Goal: Task Accomplishment & Management: Manage account settings

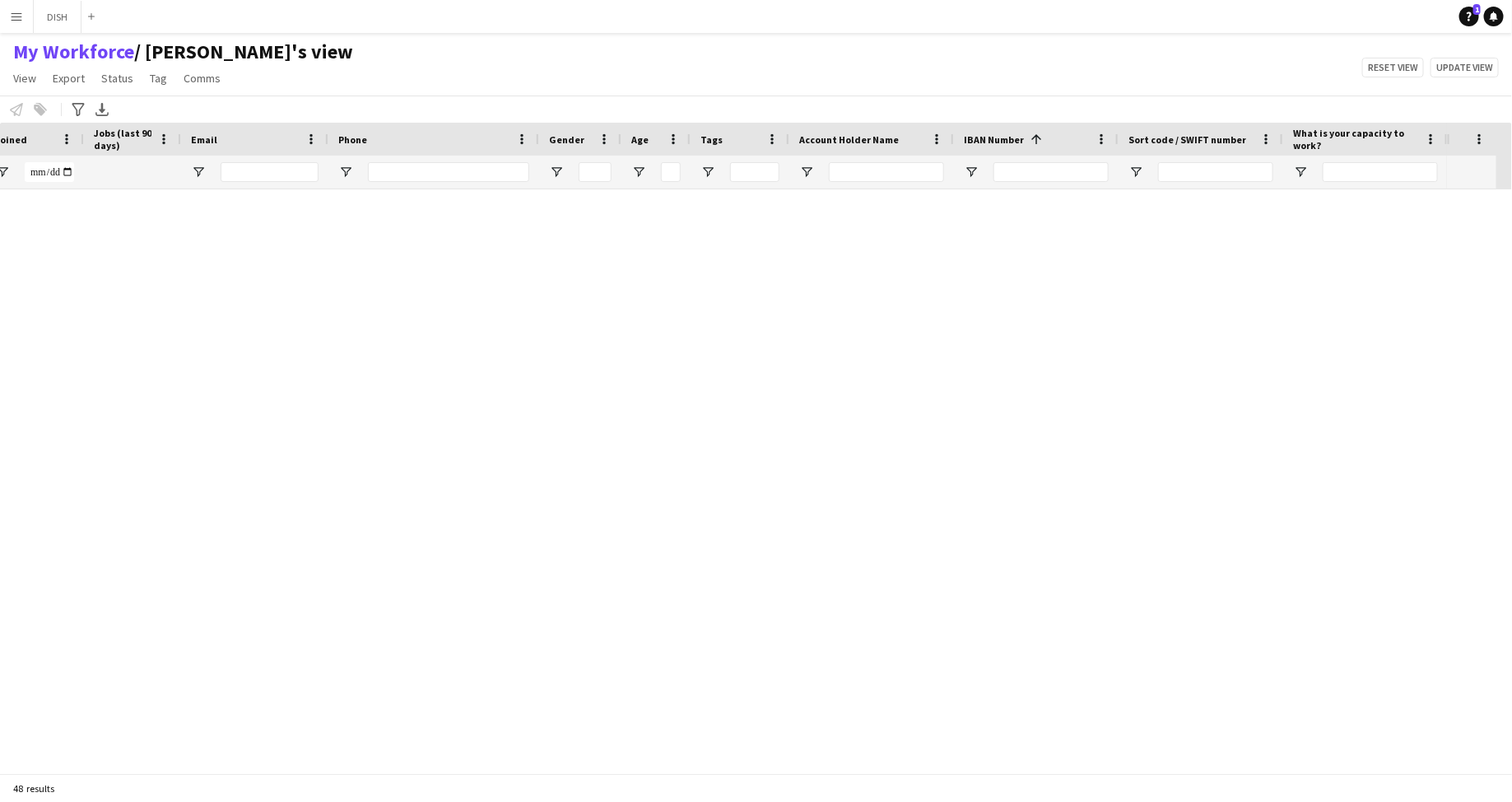
scroll to position [0, 473]
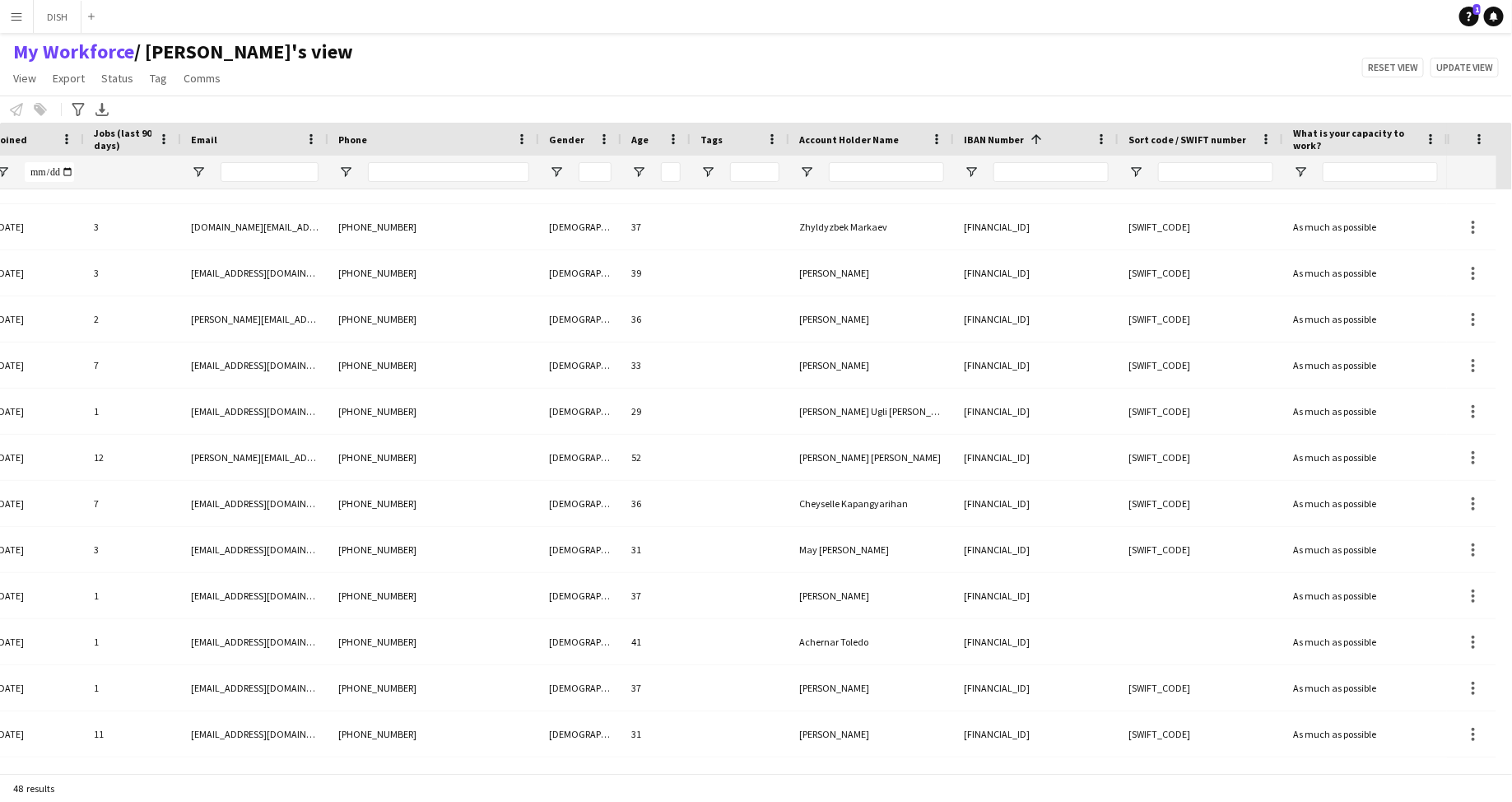
click at [20, 14] on app-icon "Menu" at bounding box center [16, 16] width 13 height 13
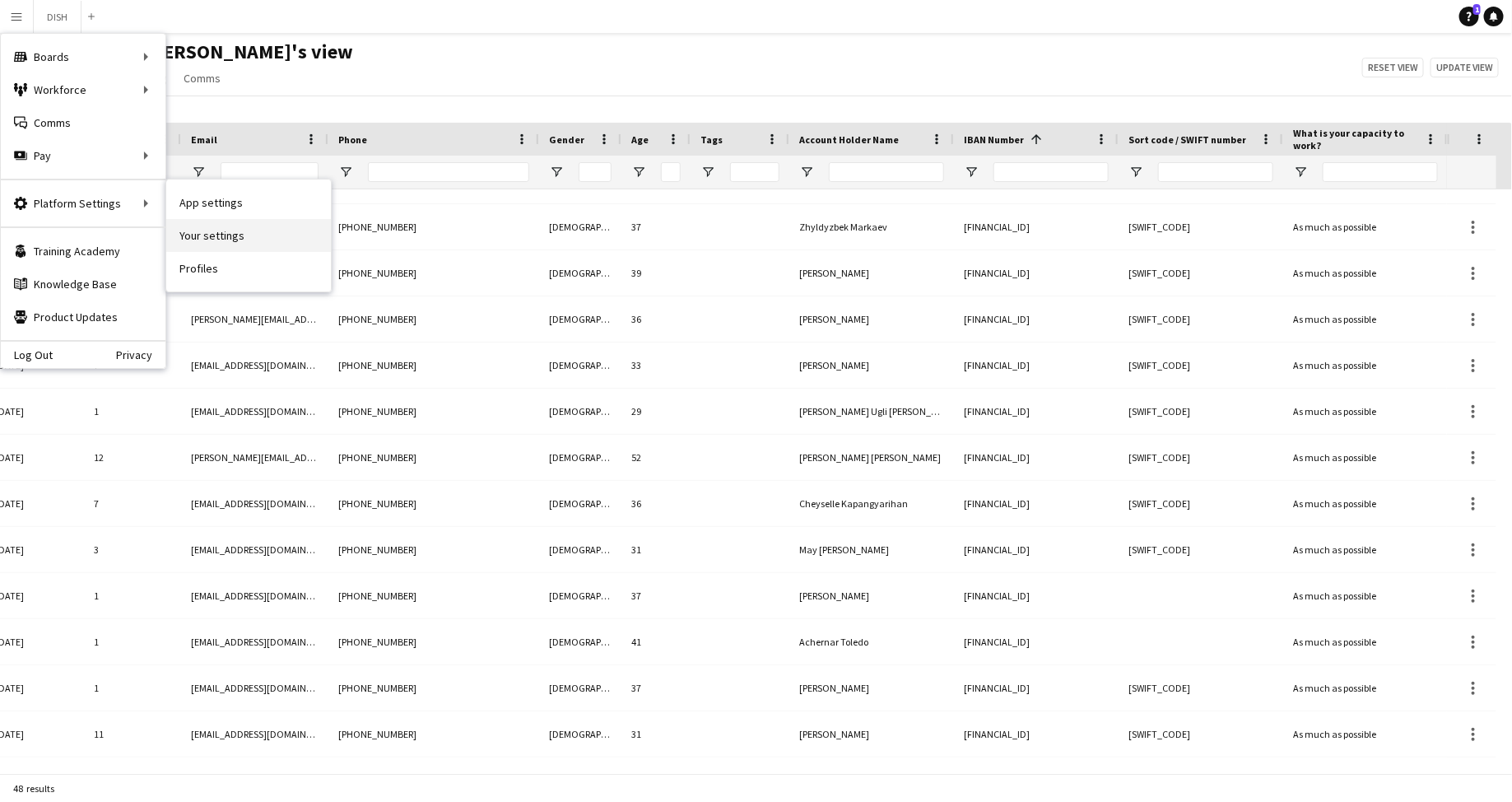
click at [210, 227] on link "Your settings" at bounding box center [248, 236] width 165 height 33
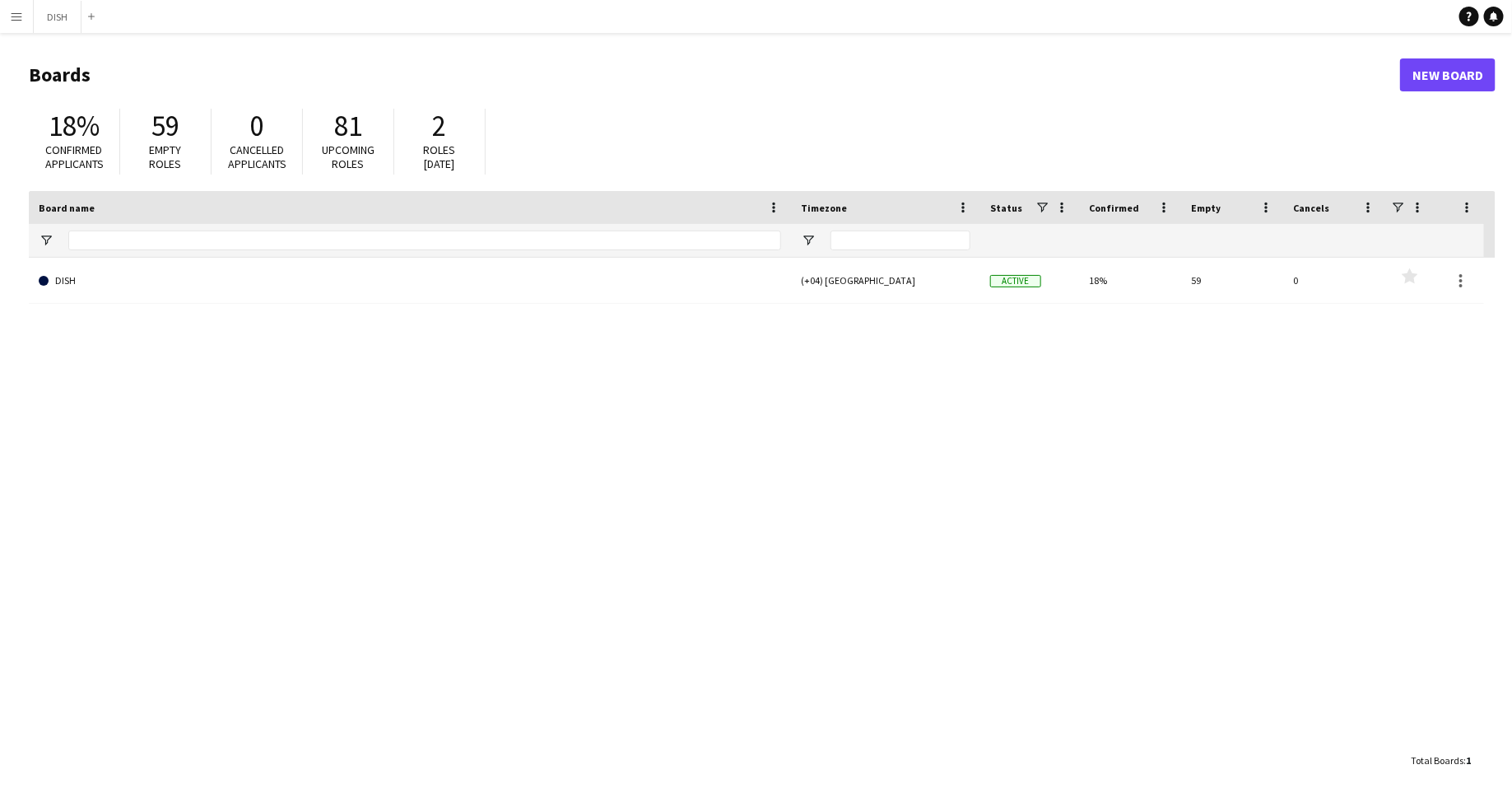
click at [17, 15] on app-icon "Menu" at bounding box center [16, 16] width 13 height 13
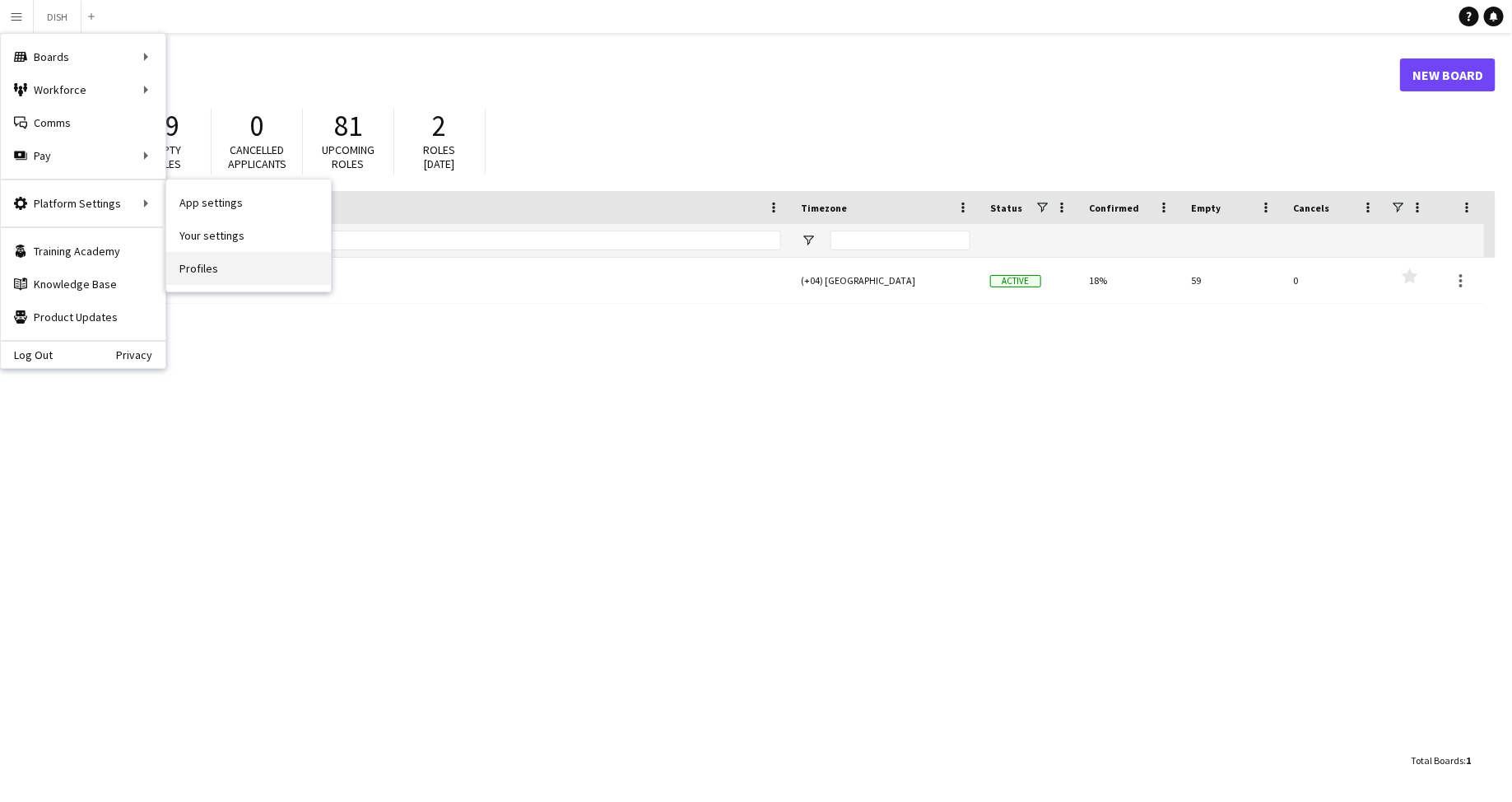
click at [210, 261] on link "Profiles" at bounding box center [248, 268] width 165 height 33
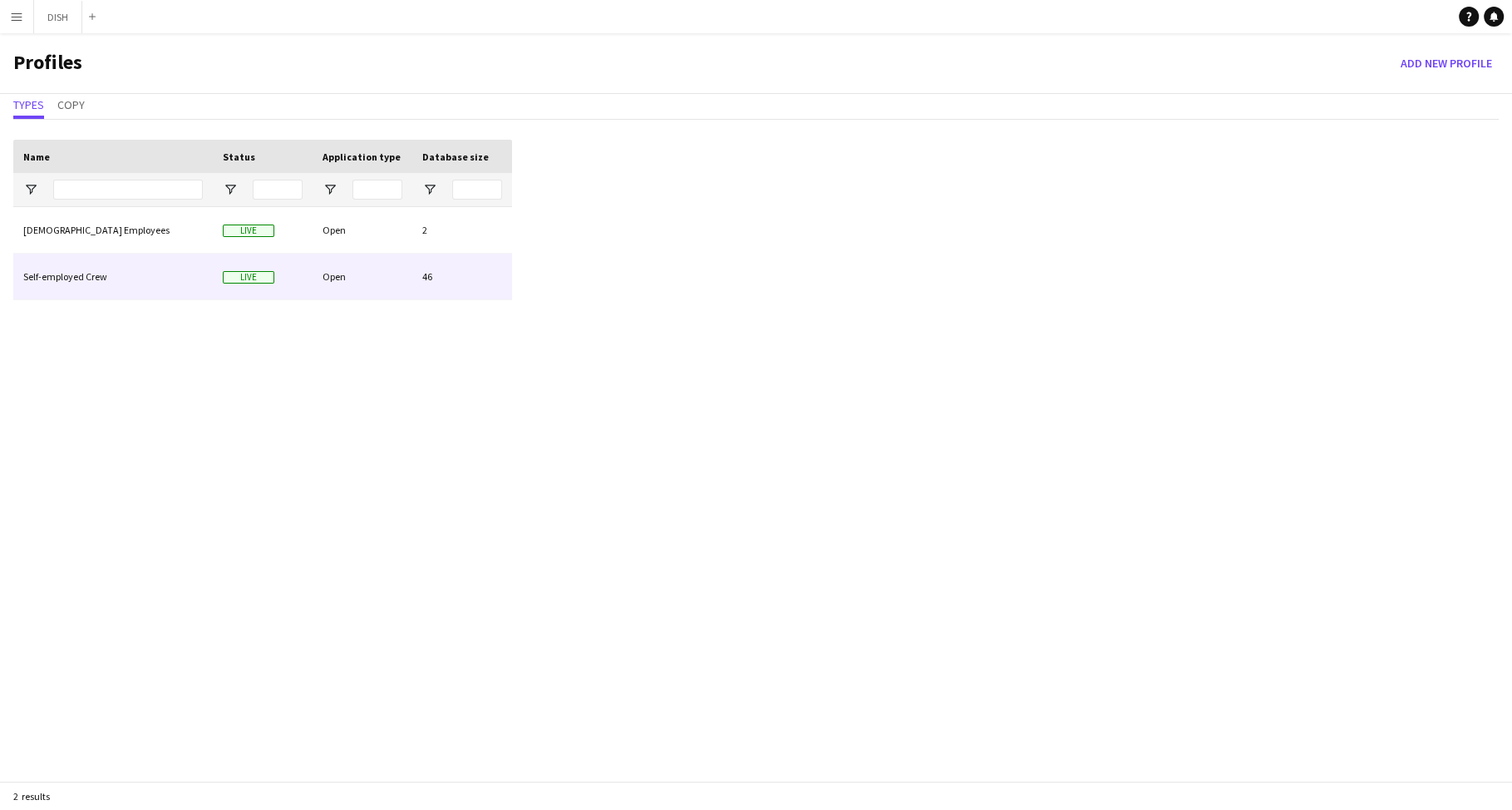
click at [204, 280] on div "Self-employed Crew" at bounding box center [113, 276] width 200 height 45
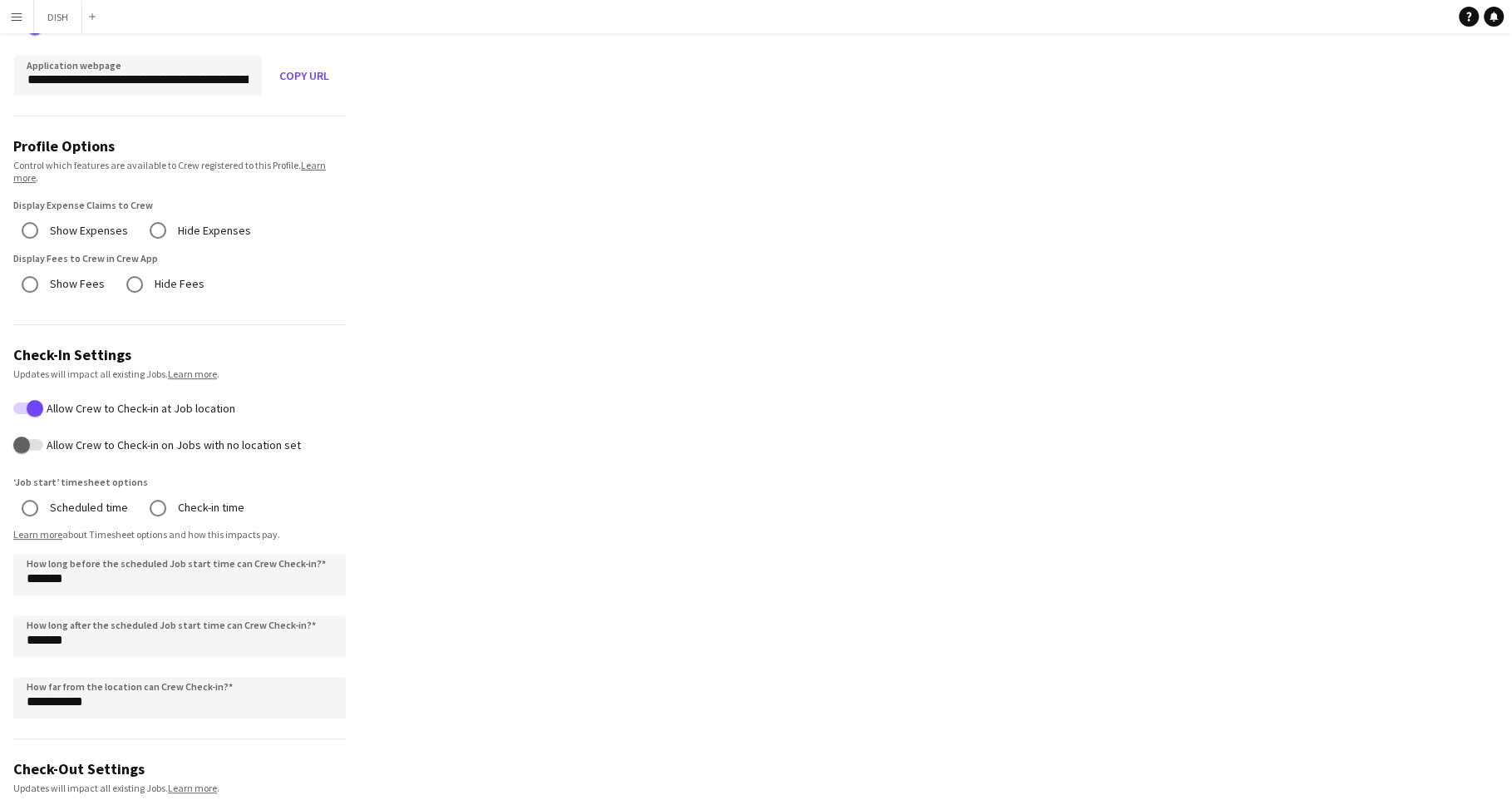
scroll to position [180, 0]
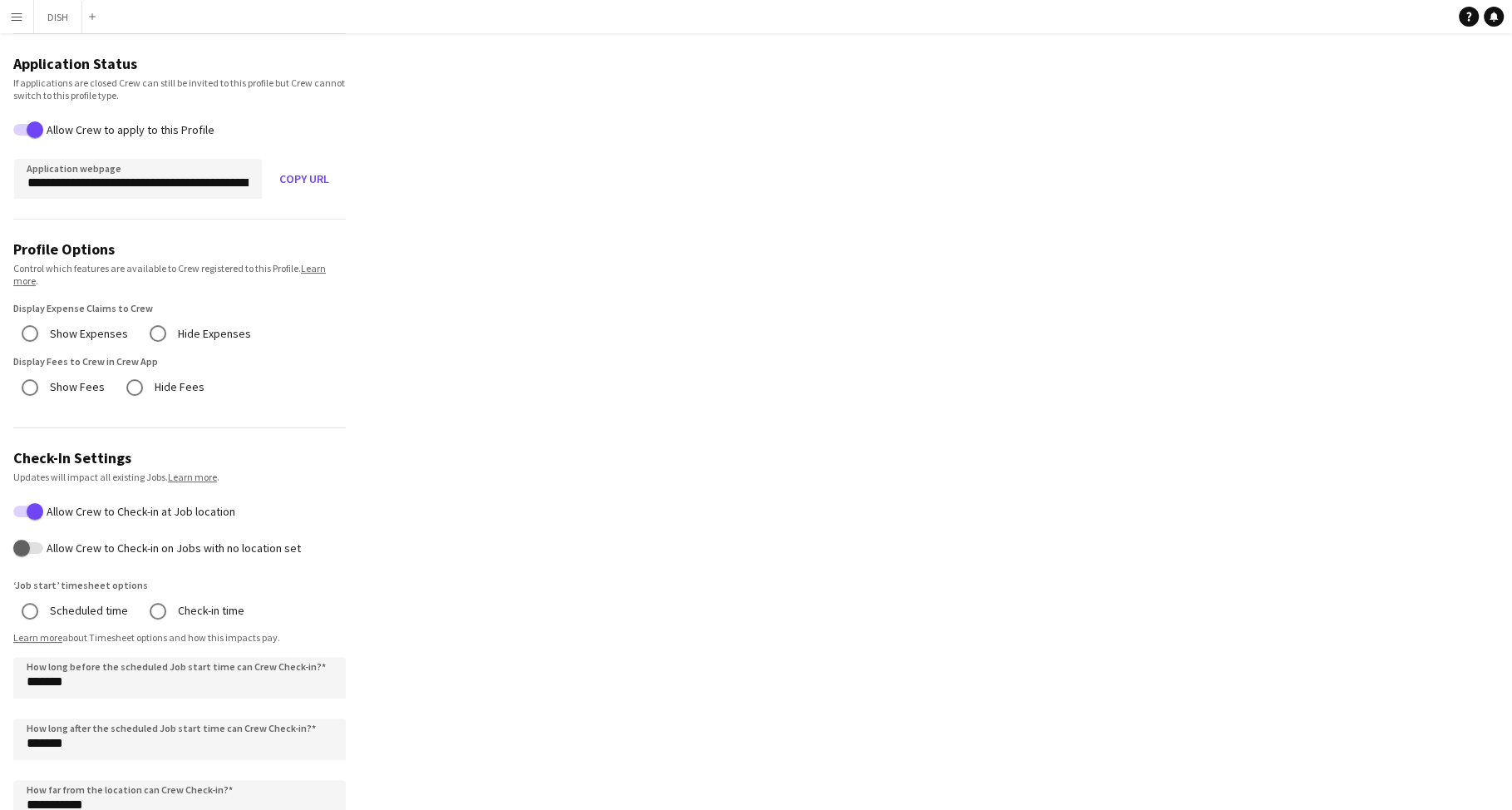
click at [22, 30] on button "Menu" at bounding box center [16, 16] width 34 height 34
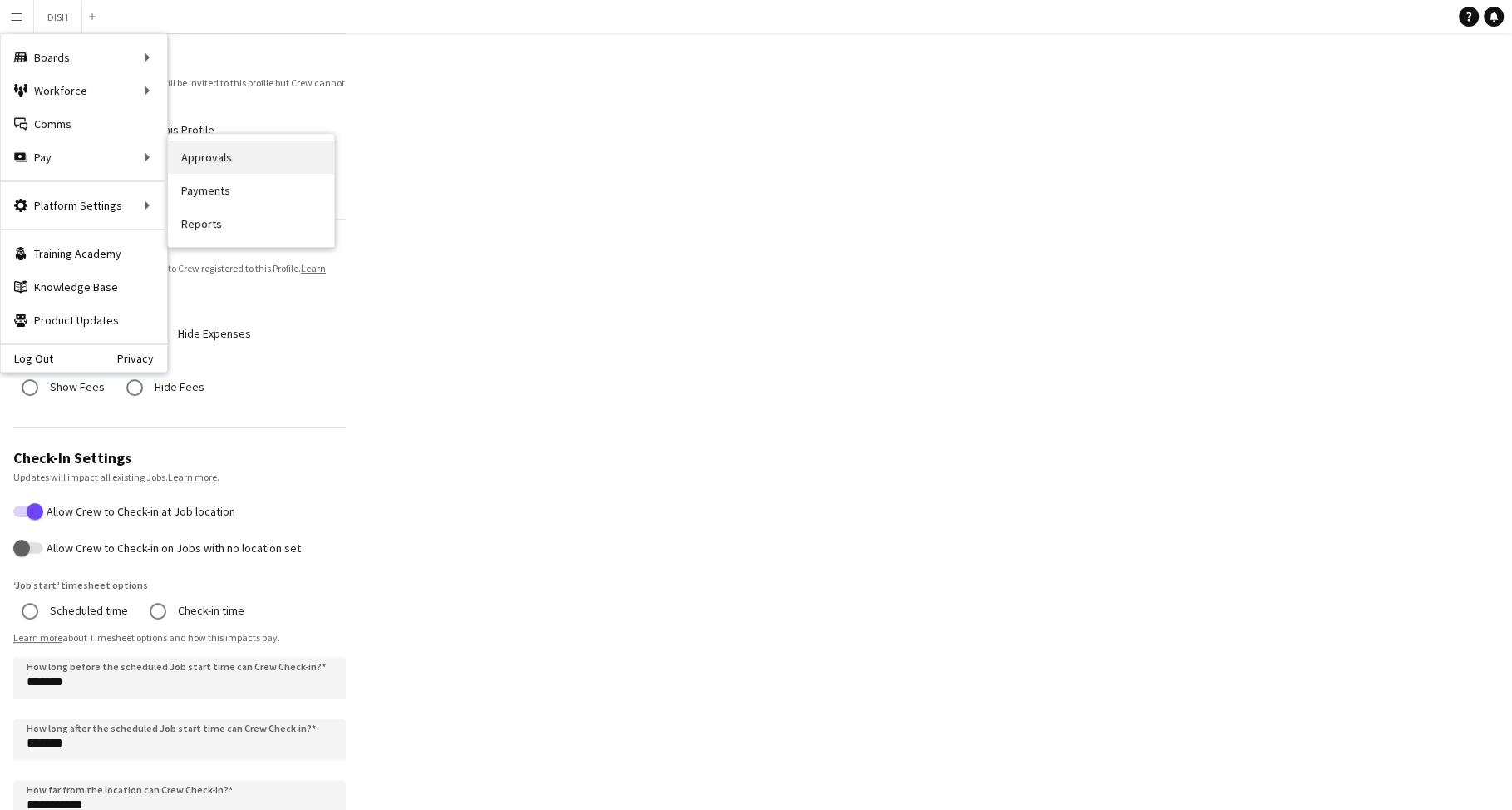
click at [175, 150] on link "Approvals" at bounding box center [250, 157] width 166 height 34
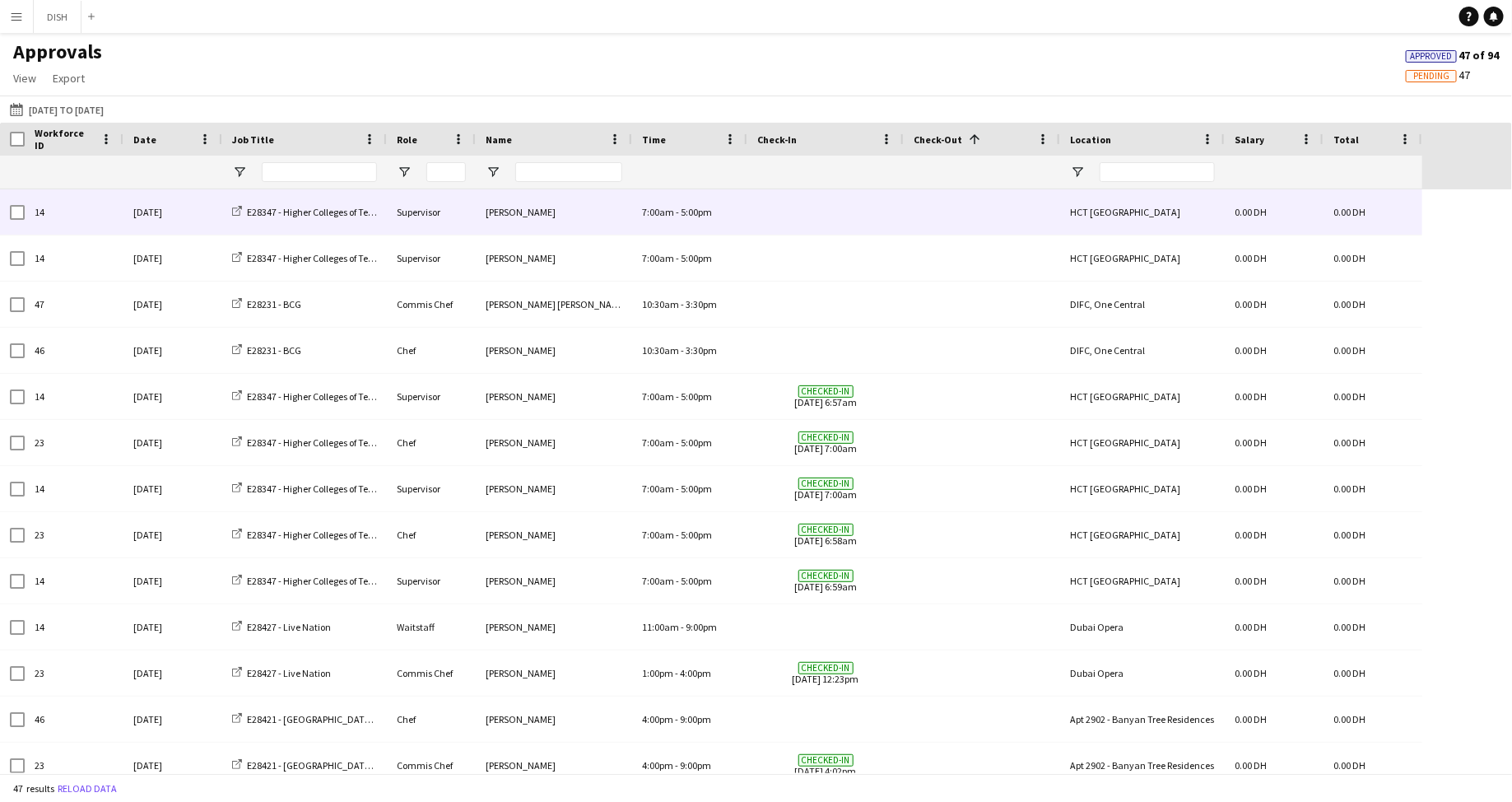
click at [510, 218] on div "[PERSON_NAME]" at bounding box center [554, 212] width 156 height 45
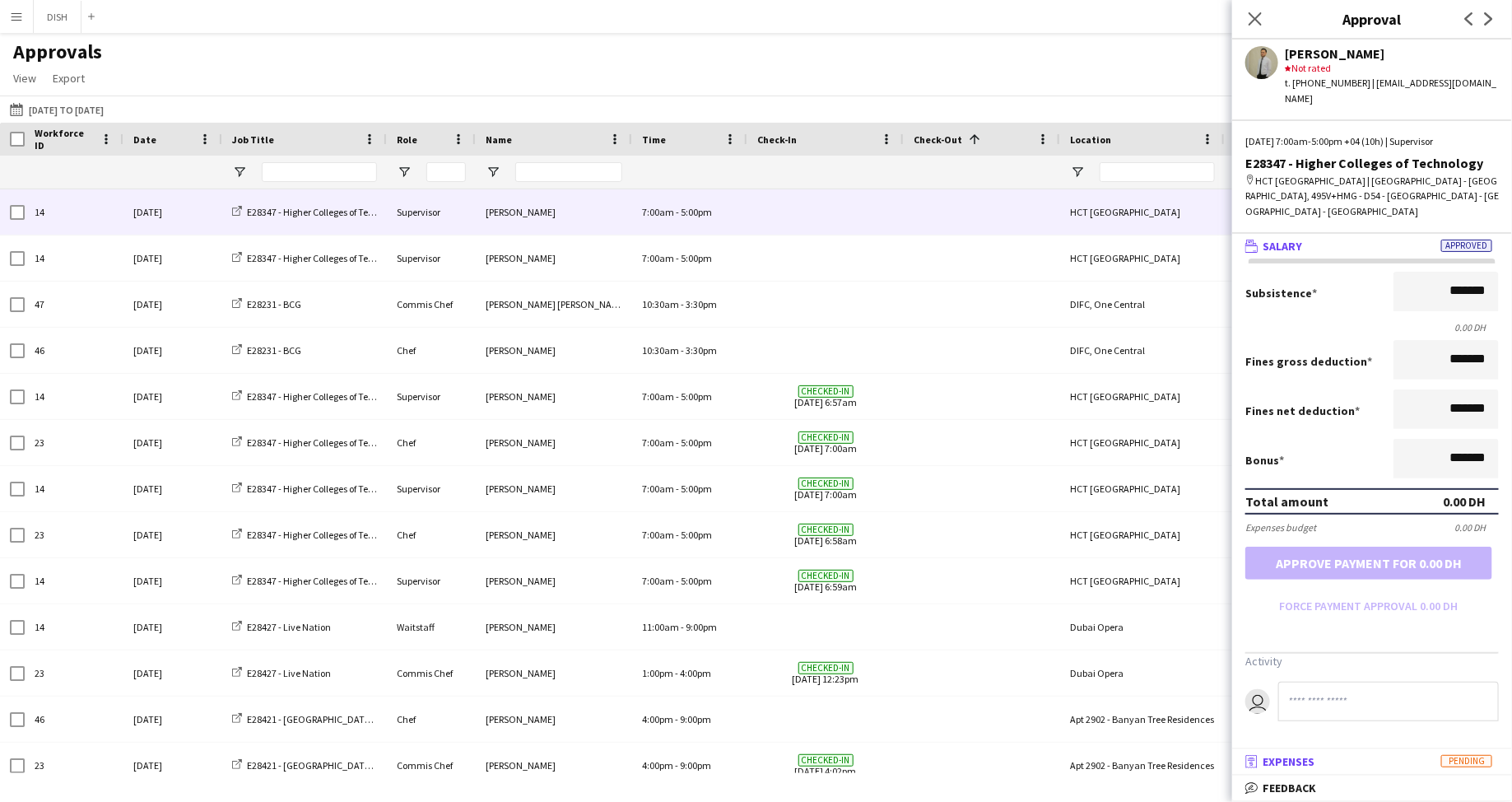
click at [1378, 759] on mat-panel-title "receipt Expenses Pending" at bounding box center [1369, 762] width 273 height 14
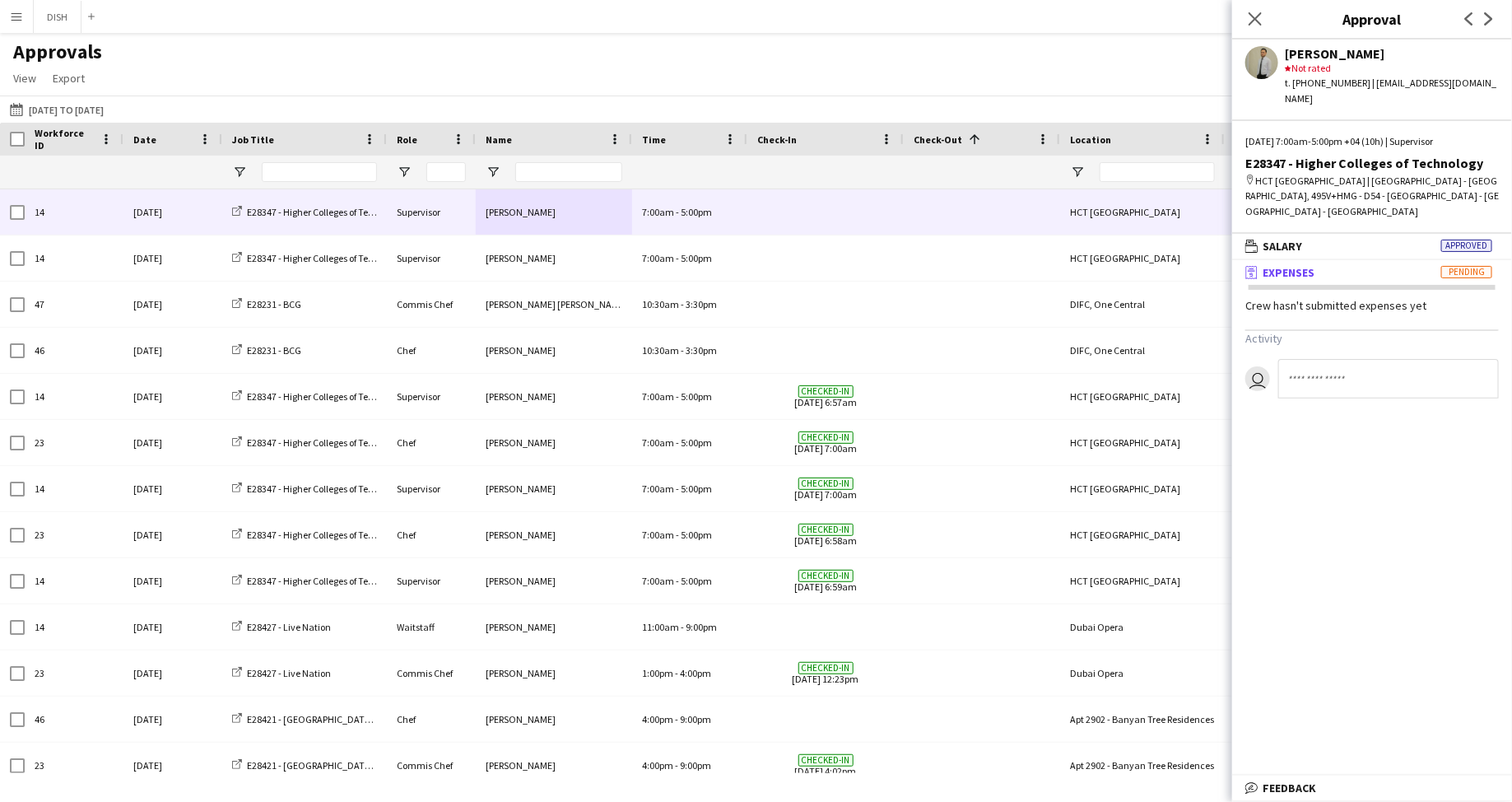
click at [1323, 299] on app-approvals-popin-expenses-tab "Crew hasn't submitted expenses yet Activity user" at bounding box center [1372, 349] width 280 height 101
click at [22, 16] on app-icon "Menu" at bounding box center [16, 16] width 13 height 13
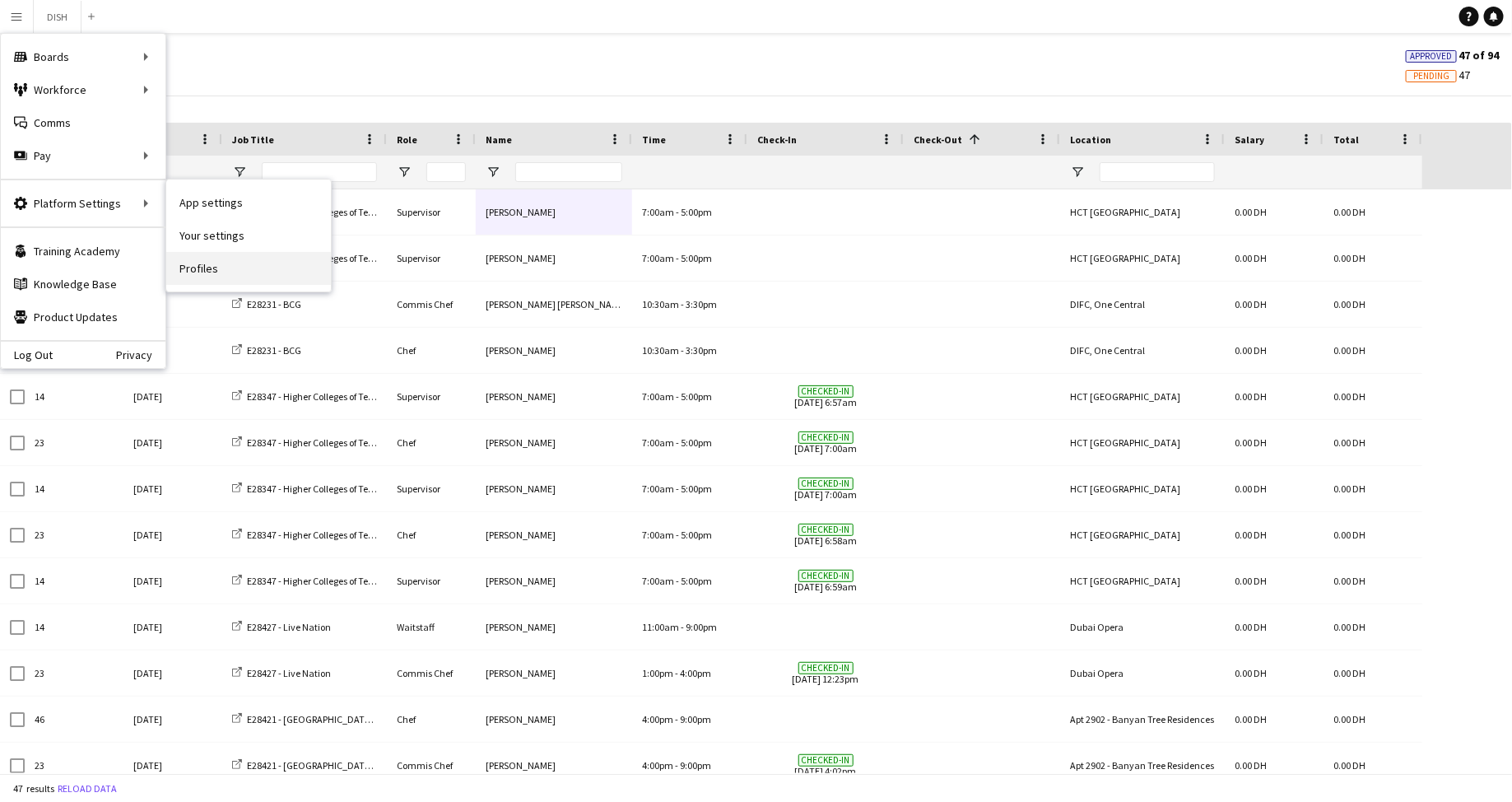
click at [211, 271] on link "Profiles" at bounding box center [248, 268] width 165 height 33
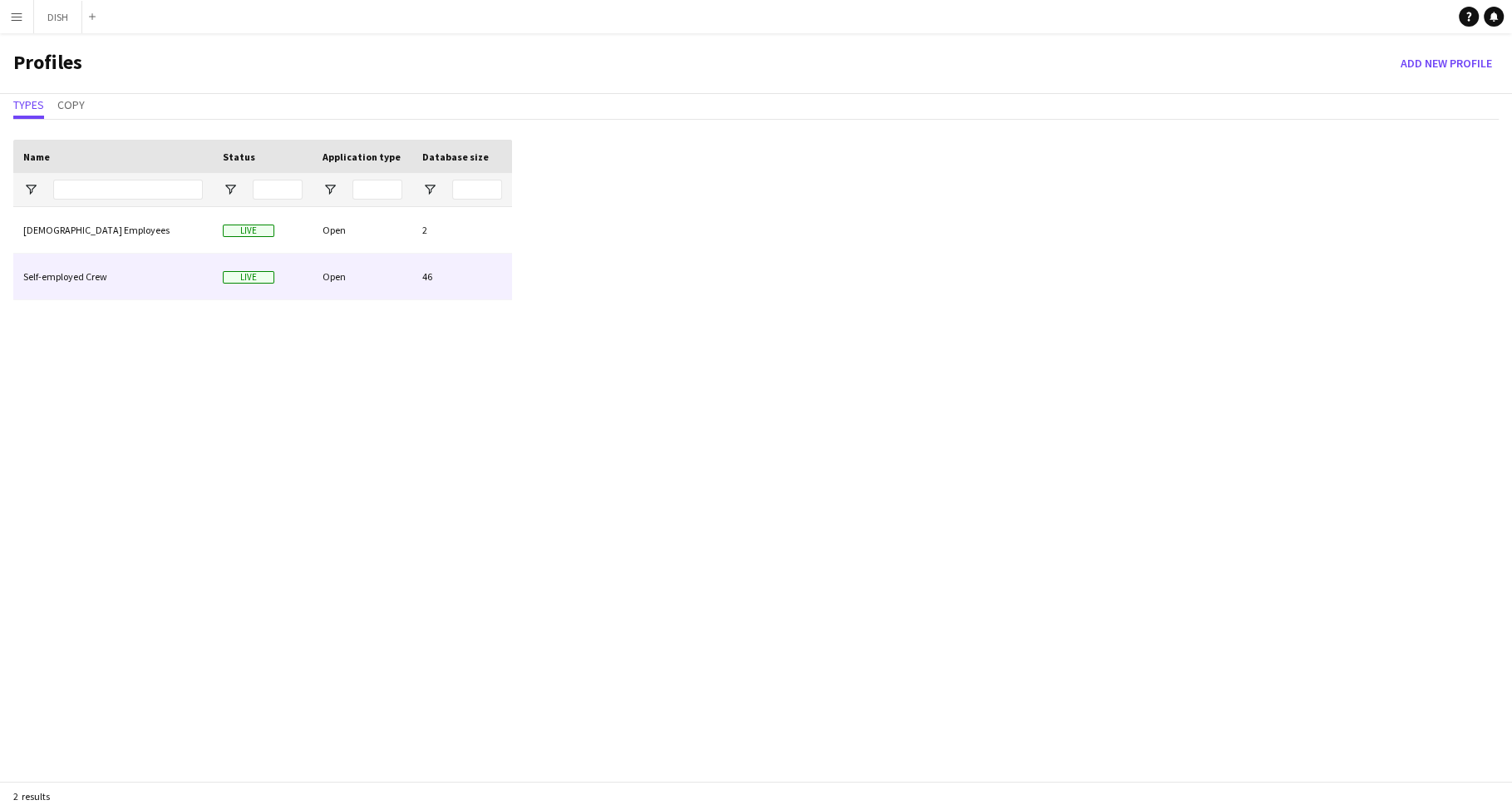
click at [212, 272] on div "Live" at bounding box center [262, 276] width 100 height 45
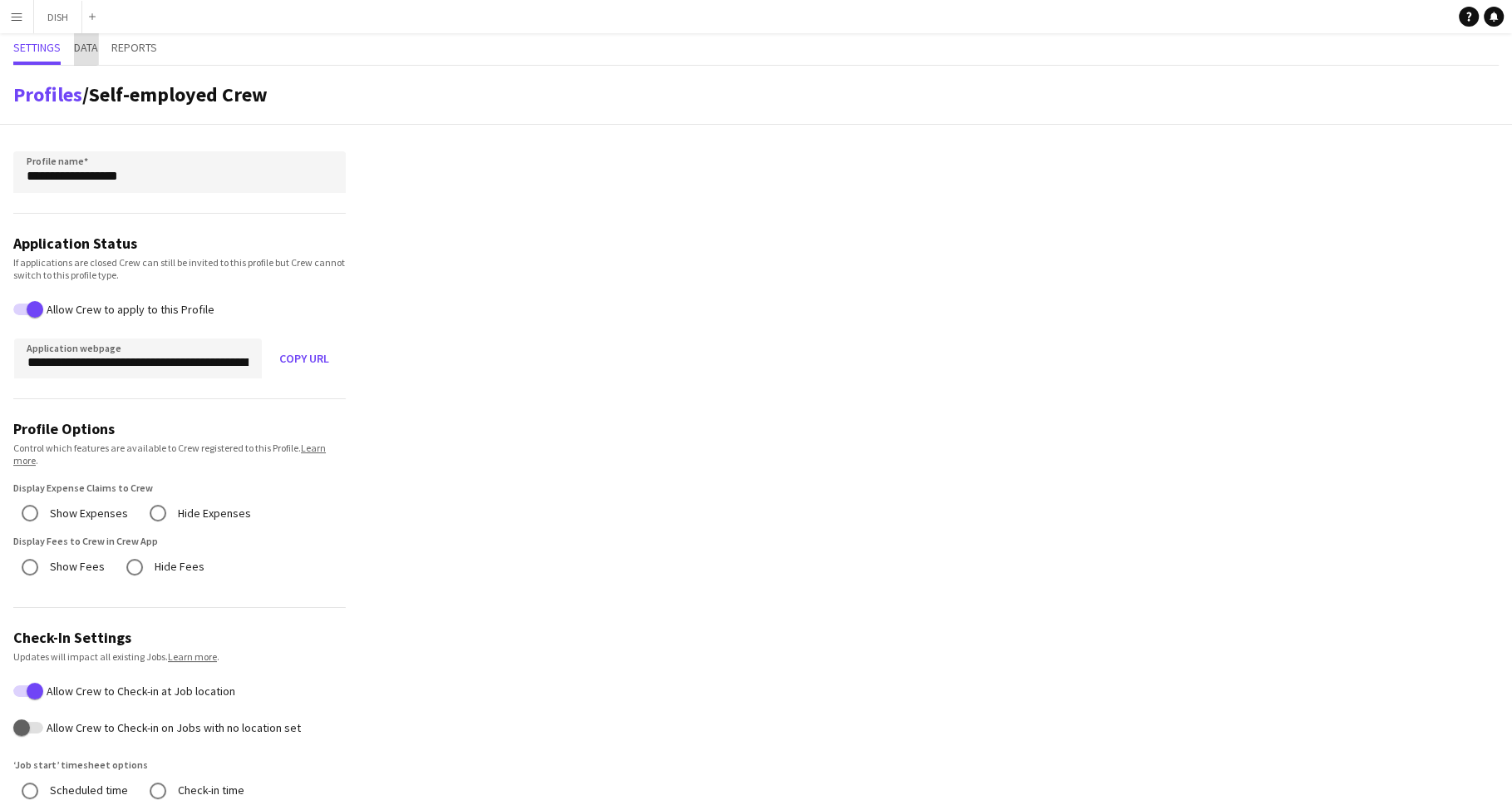
click at [86, 34] on span "Data" at bounding box center [86, 49] width 25 height 32
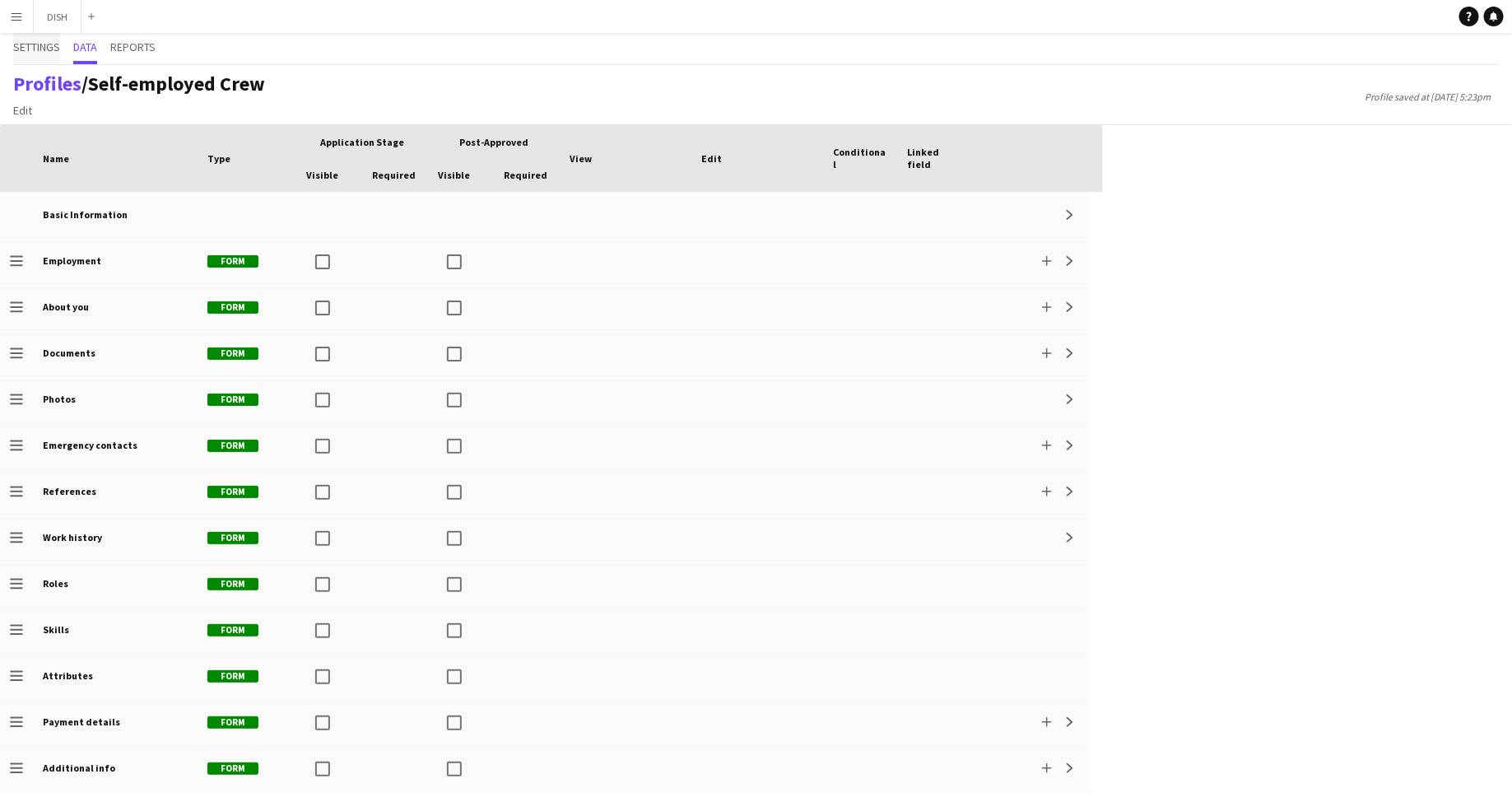
click at [40, 44] on span "Settings" at bounding box center [37, 47] width 47 height 12
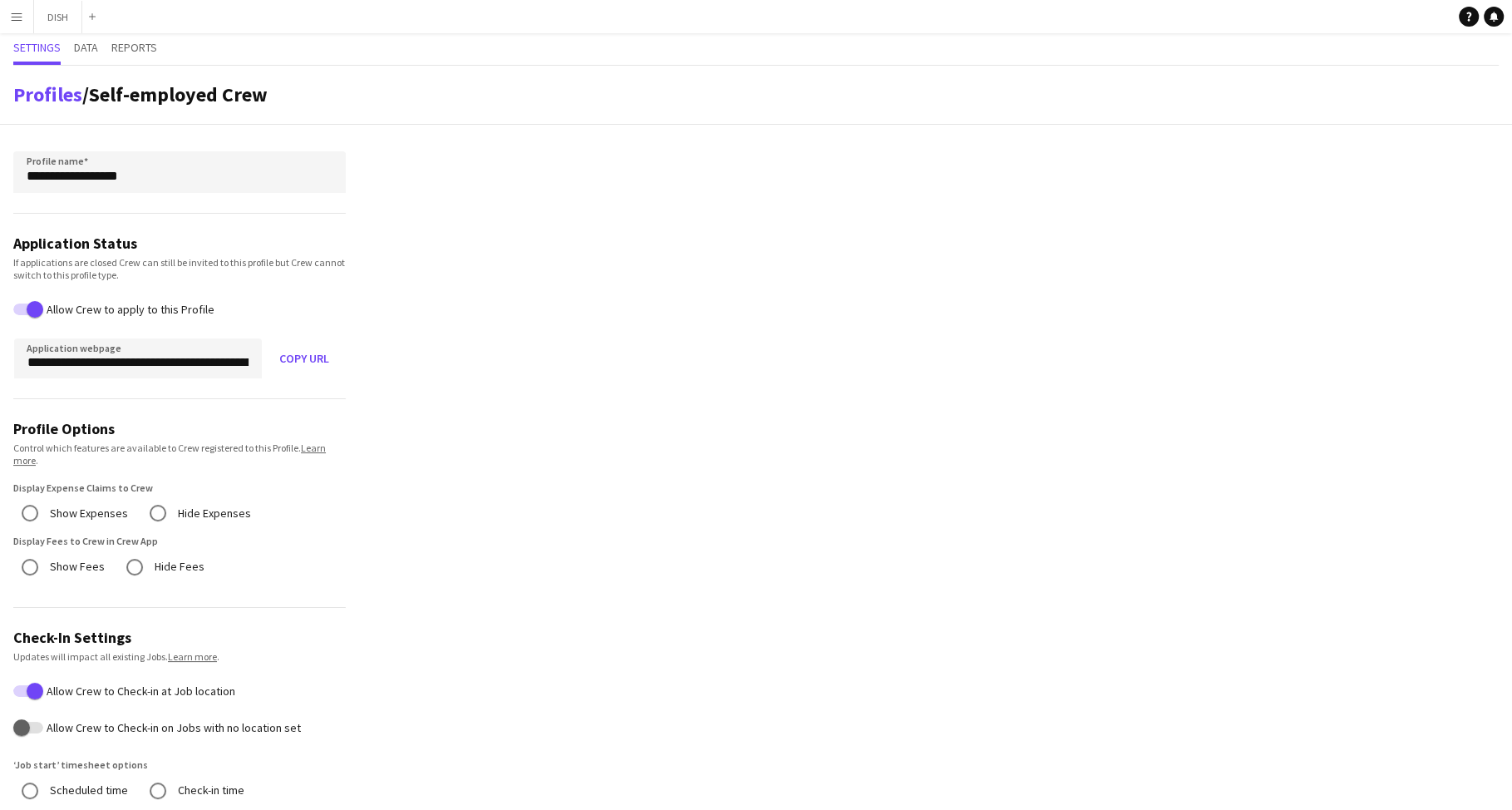
click at [108, 509] on label "Show Expenses" at bounding box center [87, 513] width 82 height 25
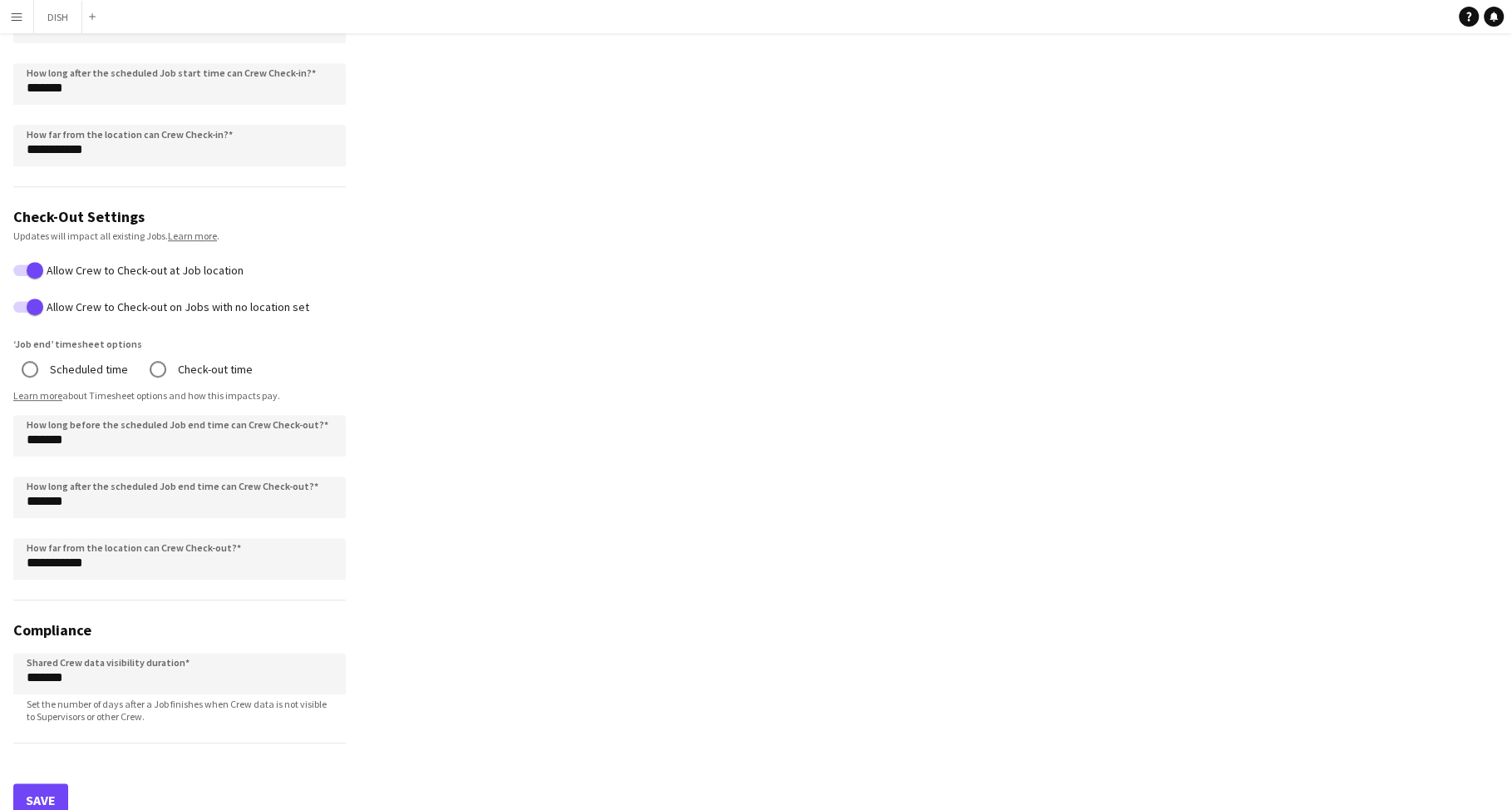
scroll to position [848, 0]
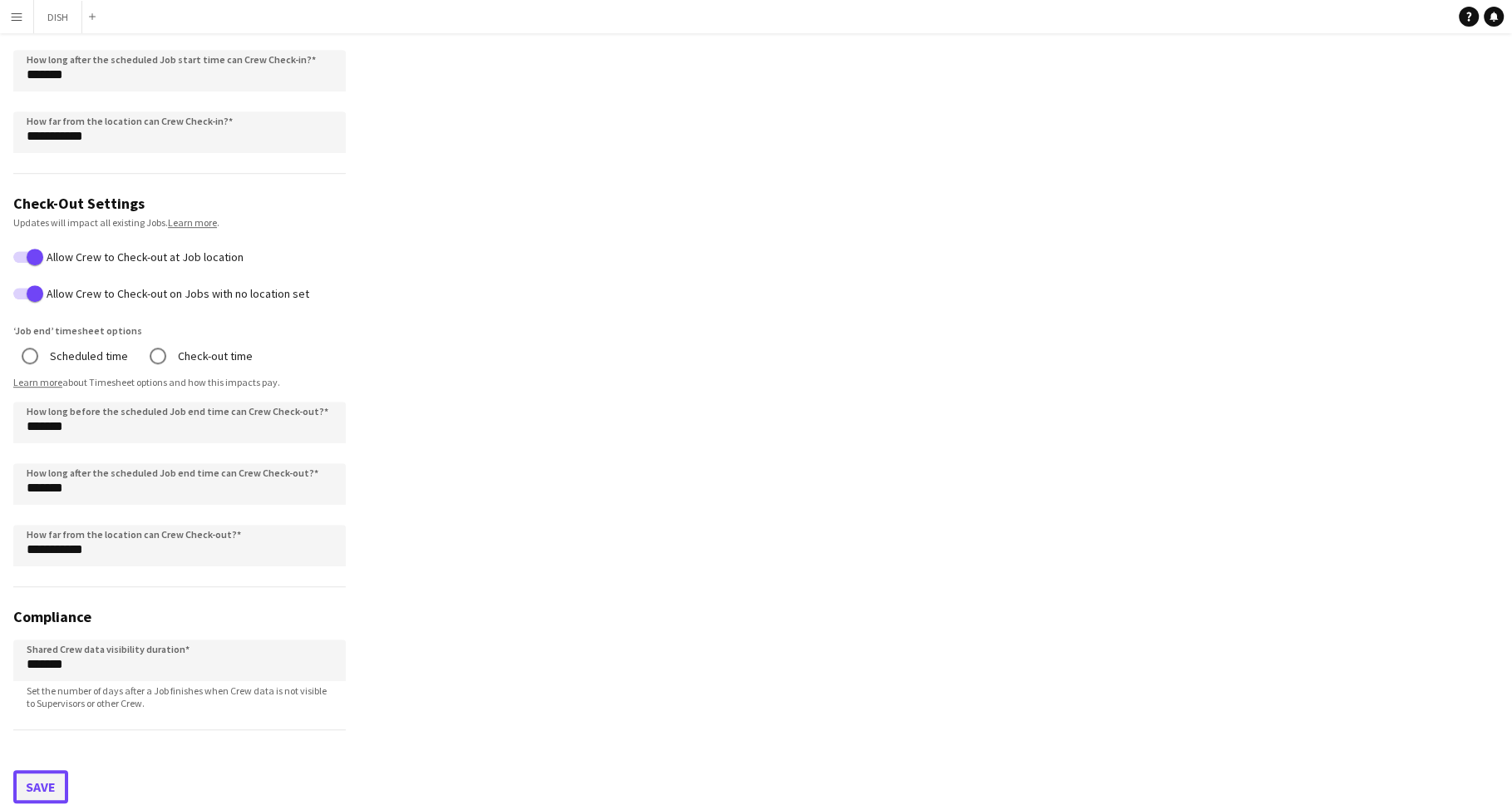
click at [60, 770] on button "Save" at bounding box center [41, 786] width 54 height 34
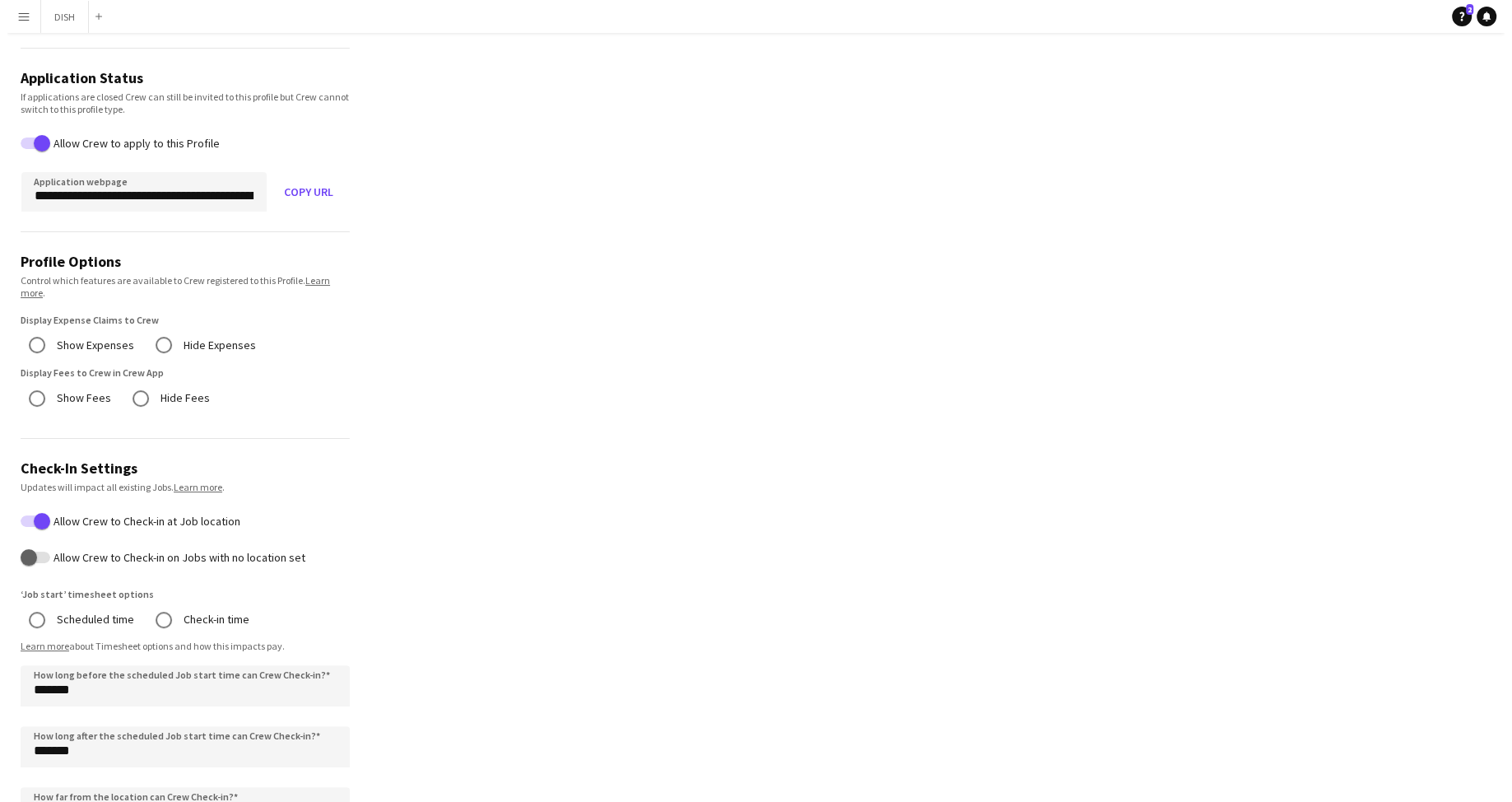
scroll to position [0, 0]
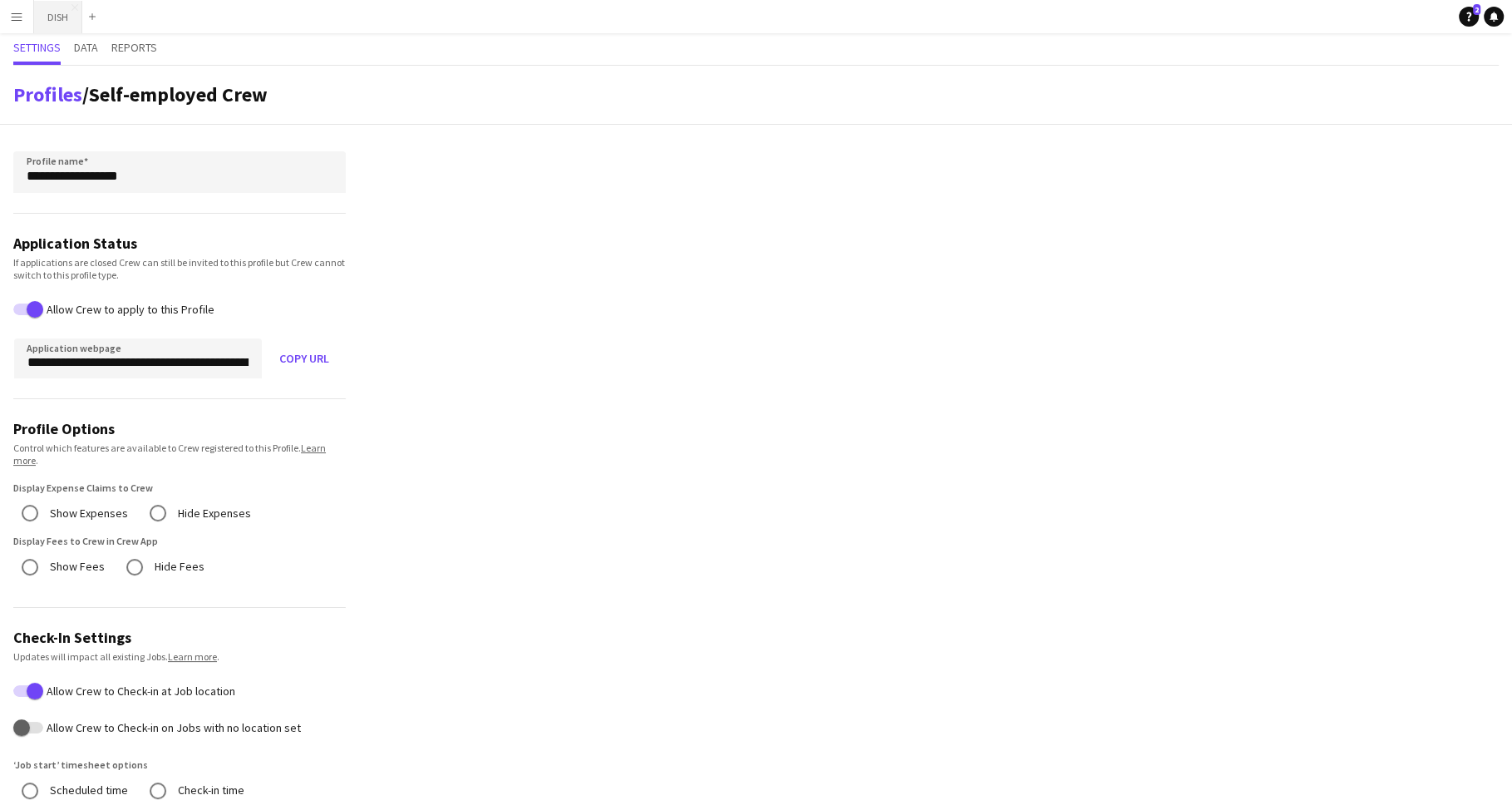
click at [41, 22] on button "DISH Close" at bounding box center [58, 17] width 48 height 33
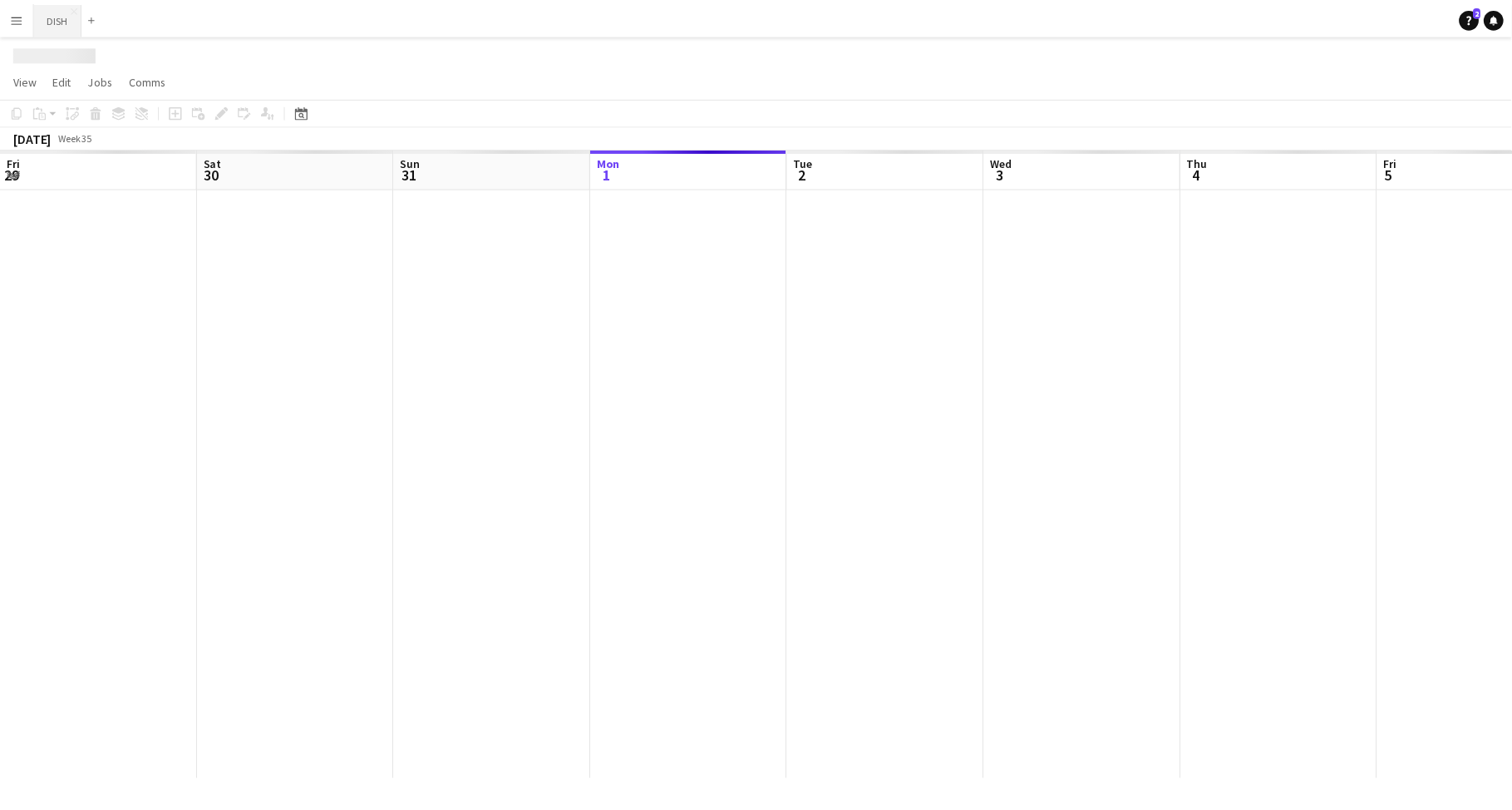
scroll to position [0, 398]
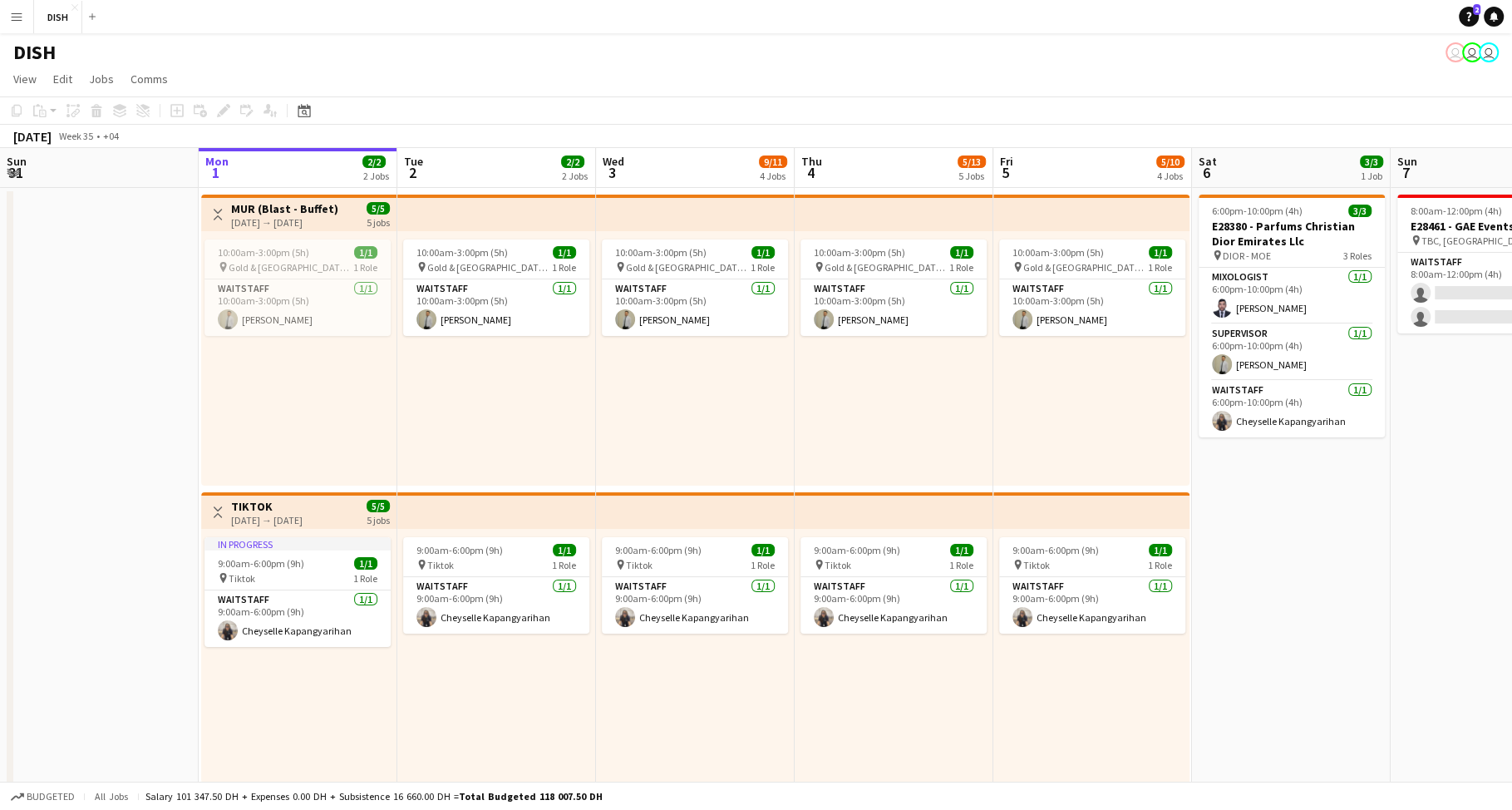
click at [15, 10] on app-icon "Menu" at bounding box center [16, 16] width 14 height 14
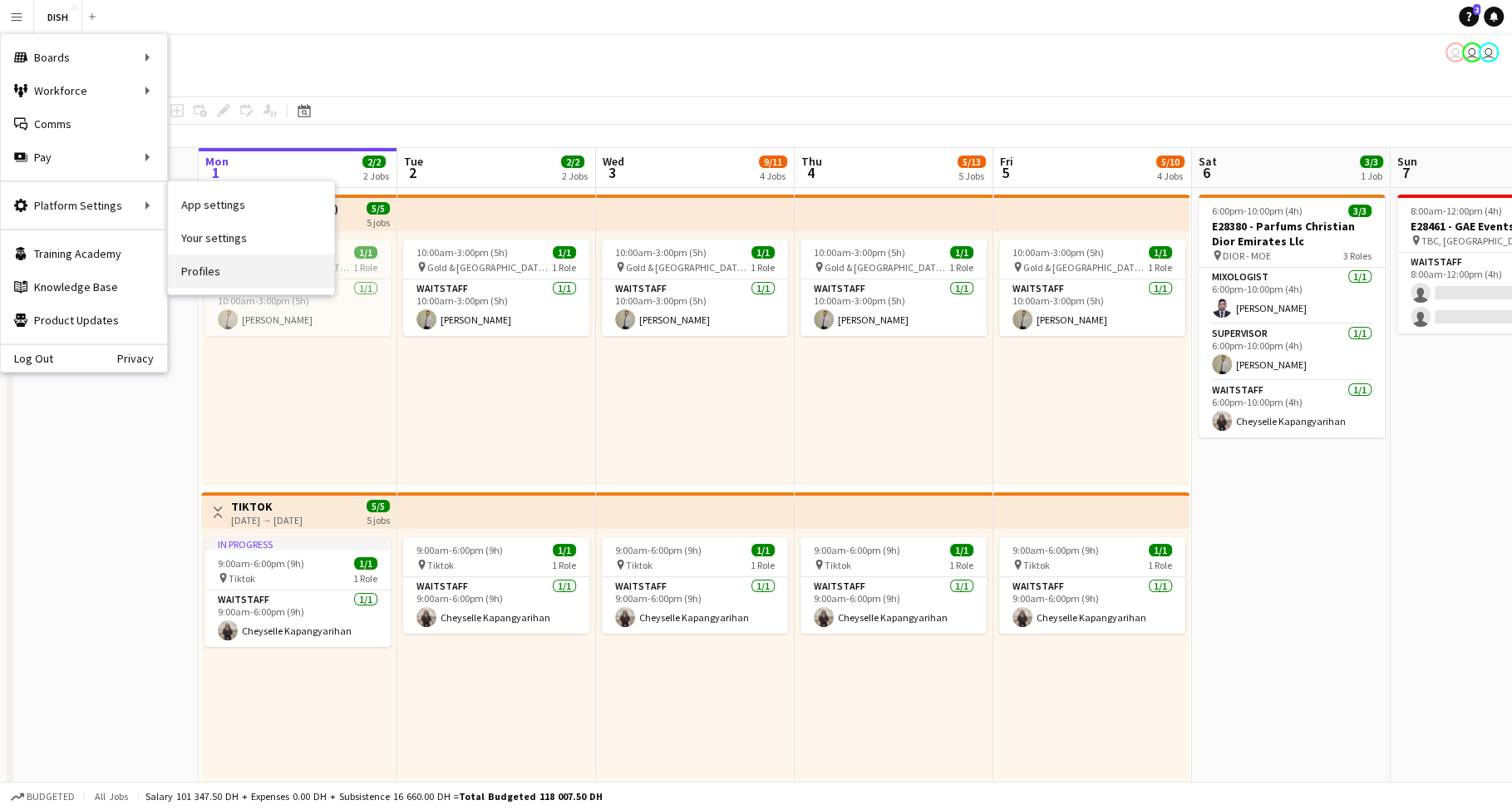
click at [211, 280] on link "Profiles" at bounding box center [250, 271] width 166 height 34
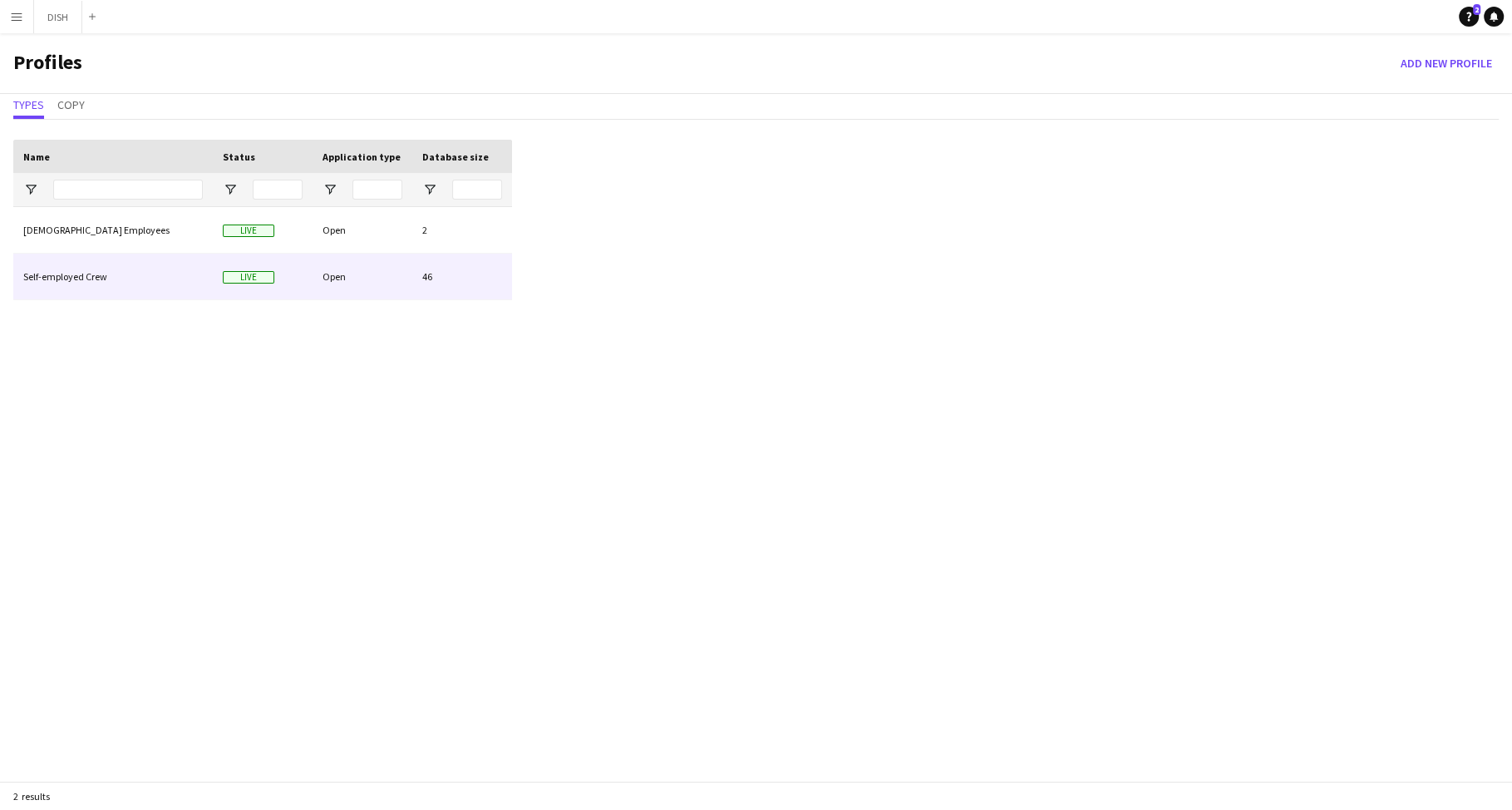
click at [129, 262] on div "Self-employed Crew" at bounding box center [113, 276] width 200 height 45
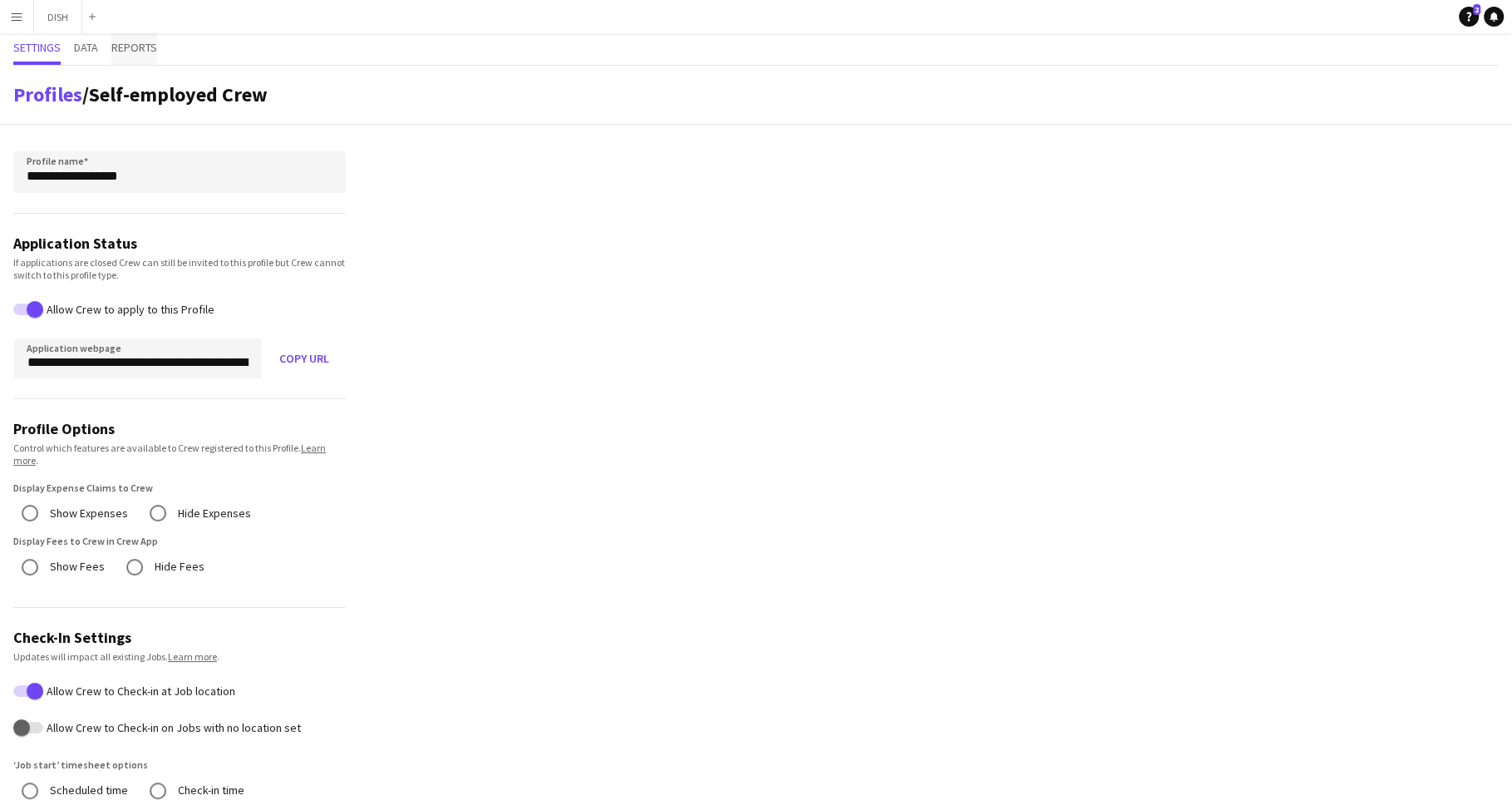
click at [122, 45] on span "Reports" at bounding box center [134, 47] width 45 height 12
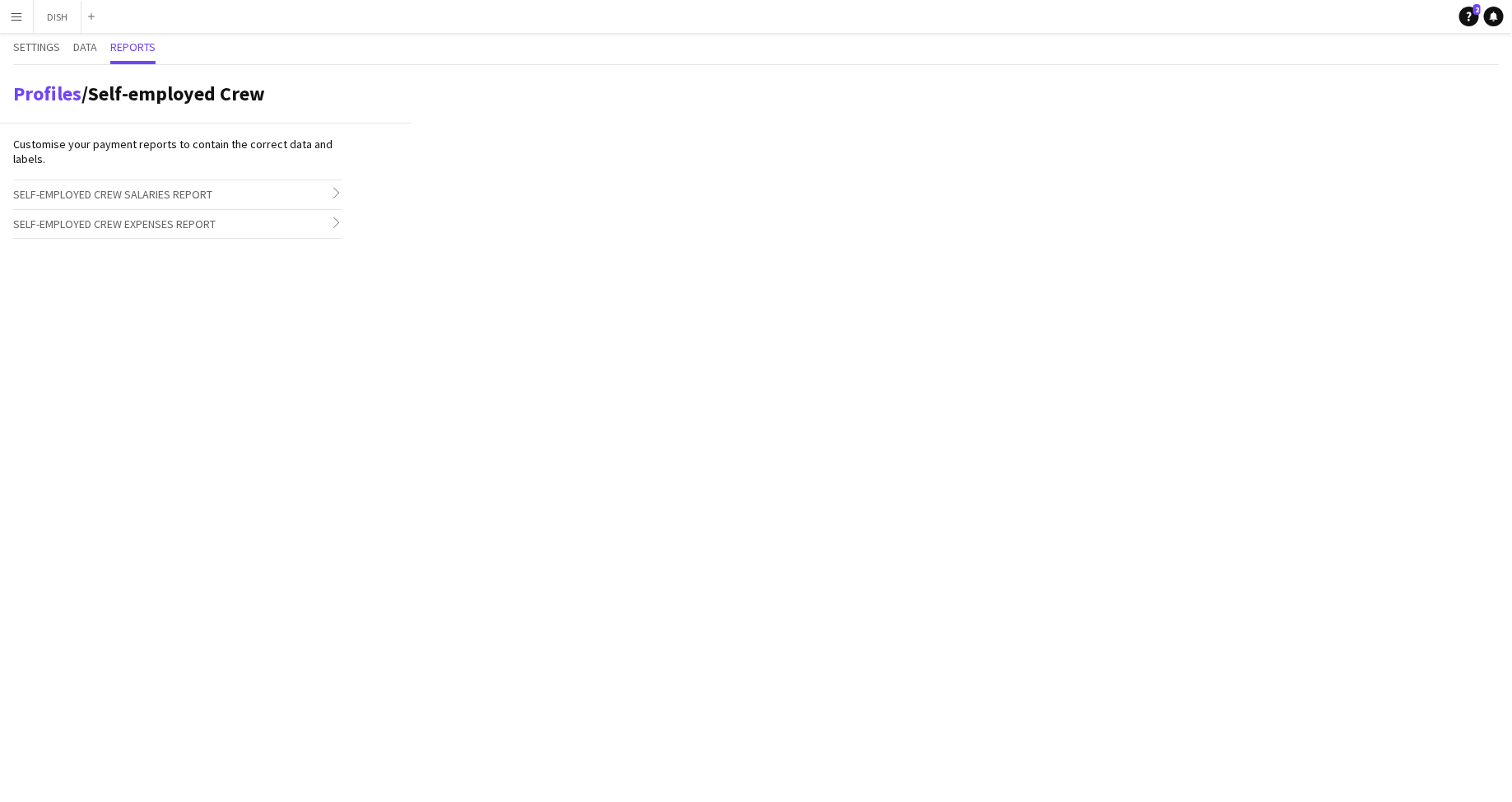
click at [173, 193] on span "Self-employed Crew Salaries Report" at bounding box center [113, 194] width 200 height 14
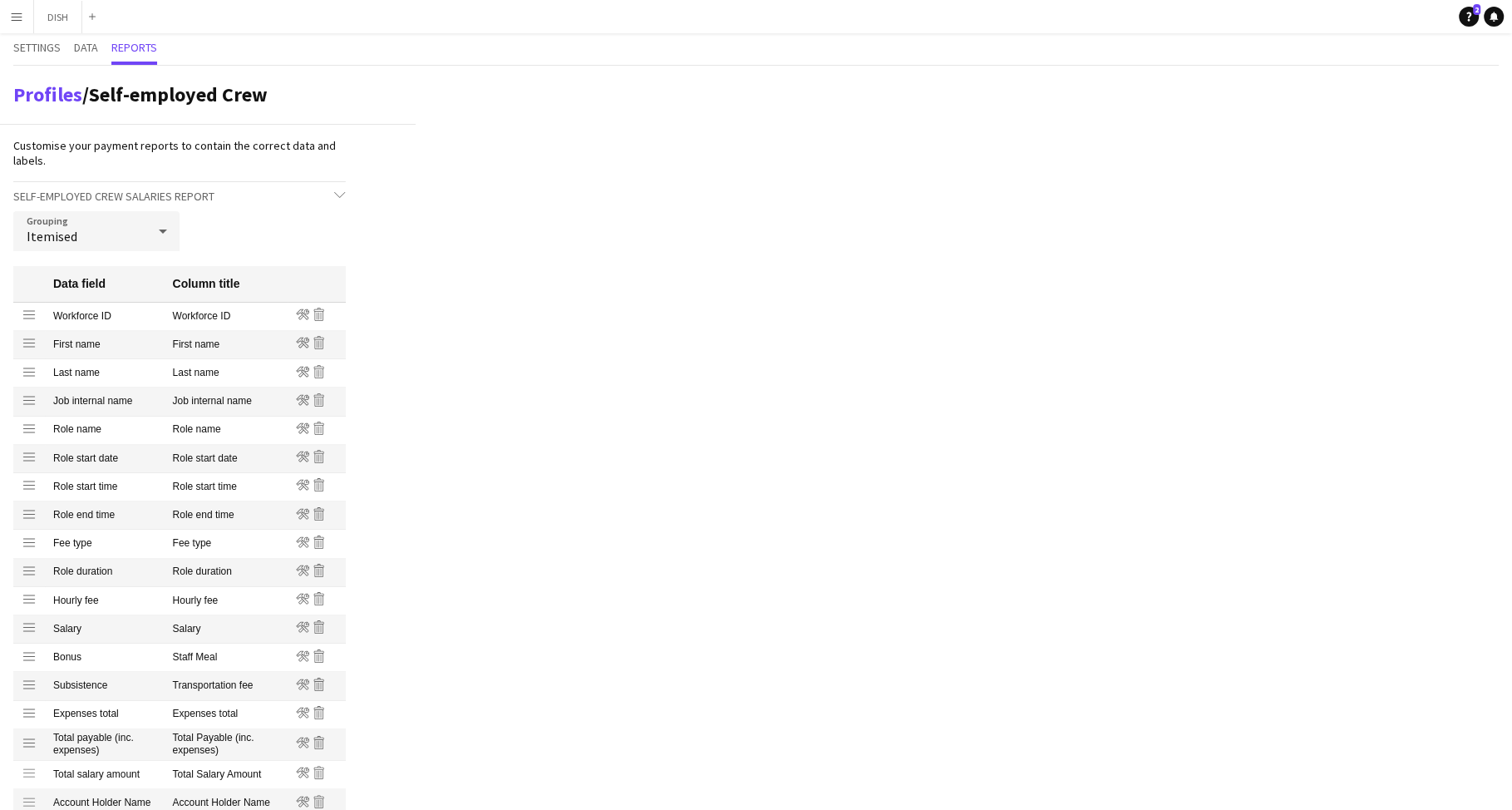
scroll to position [266, 0]
